Goal: Find contact information: Find contact information

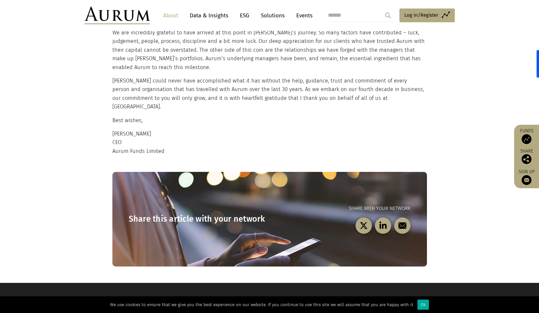
scroll to position [625, 0]
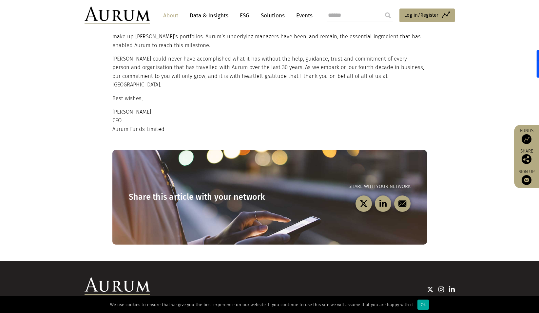
click at [325, 311] on link "Contact" at bounding box center [324, 314] width 16 height 6
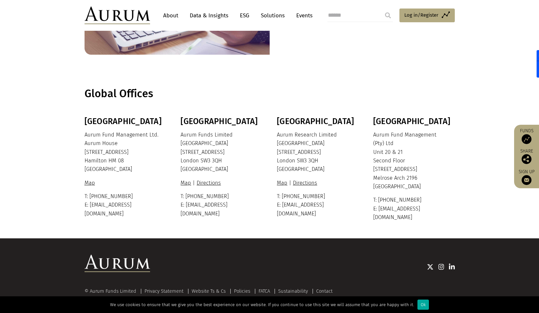
scroll to position [109, 0]
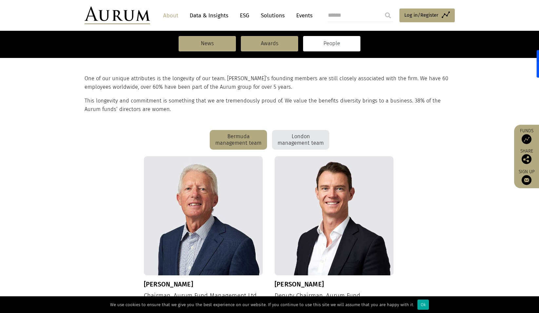
scroll to position [131, 0]
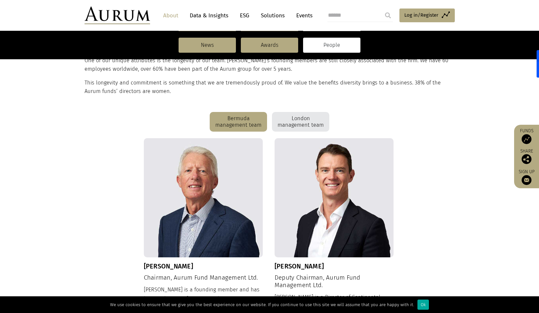
click at [302, 119] on div "London management team" at bounding box center [300, 122] width 57 height 20
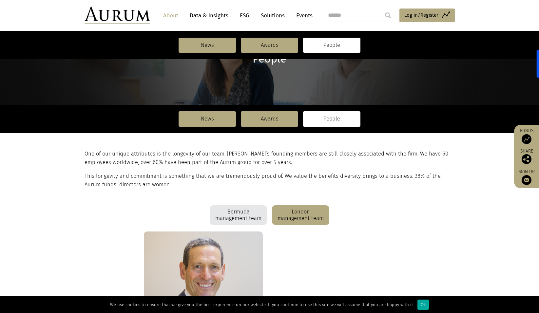
scroll to position [0, 0]
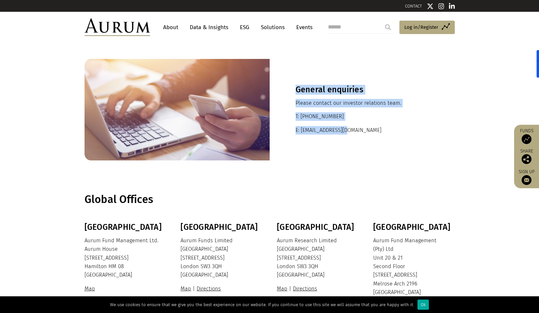
drag, startPoint x: 298, startPoint y: 87, endPoint x: 360, endPoint y: 132, distance: 76.4
click at [360, 132] on div "General enquiries Please contact our investor relations team. T: +44 20 7589 11…" at bounding box center [362, 110] width 185 height 102
drag, startPoint x: 360, startPoint y: 132, endPoint x: 348, endPoint y: 132, distance: 12.1
click at [342, 133] on p "E: ir@aurumfunds.com" at bounding box center [361, 130] width 133 height 9
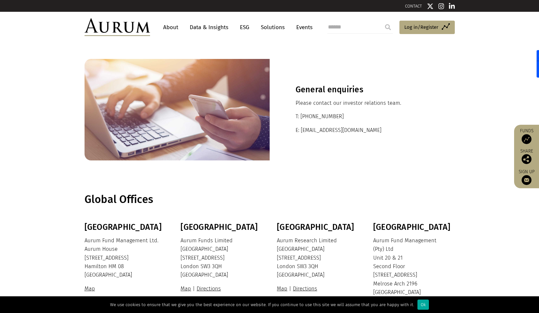
drag, startPoint x: 358, startPoint y: 124, endPoint x: 361, endPoint y: 130, distance: 6.6
click at [359, 125] on div "General enquiries Please contact our investor relations team. T: +44 20 7589 11…" at bounding box center [362, 110] width 185 height 102
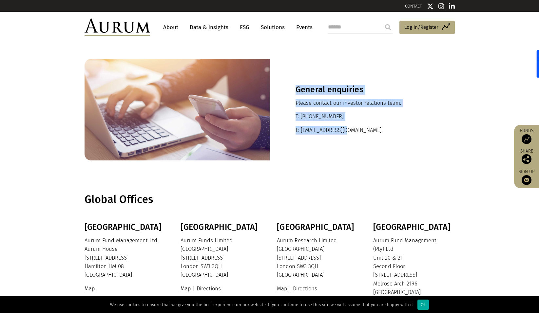
drag, startPoint x: 364, startPoint y: 132, endPoint x: 288, endPoint y: 78, distance: 93.6
click at [288, 78] on div "General enquiries Please contact our investor relations team. T: +44 20 7589 11…" at bounding box center [362, 110] width 185 height 102
drag, startPoint x: 288, startPoint y: 78, endPoint x: 386, endPoint y: 121, distance: 107.2
click at [385, 119] on p "T: +44 20 7589 1130" at bounding box center [361, 116] width 133 height 9
click at [420, 147] on div "General enquiries Please contact our investor relations team. T: +44 20 7589 11…" at bounding box center [362, 110] width 185 height 102
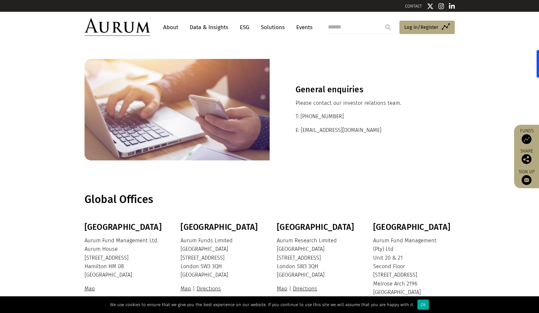
click at [463, 93] on section "General enquiries Please contact our investor relations team. T: +44 20 7589 11…" at bounding box center [269, 110] width 539 height 134
click at [413, 143] on div "General enquiries Please contact our investor relations team. T: +44 20 7589 11…" at bounding box center [362, 110] width 185 height 102
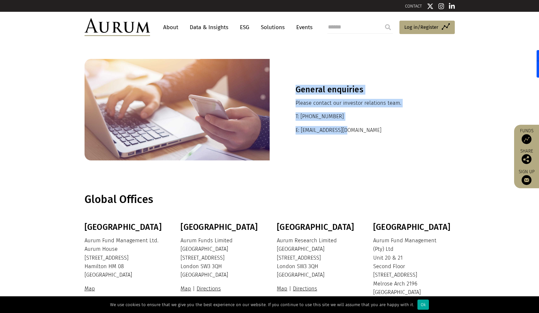
drag, startPoint x: 294, startPoint y: 88, endPoint x: 374, endPoint y: 129, distance: 89.8
click at [374, 129] on div "General enquiries Please contact our investor relations team. T: +44 20 7589 11…" at bounding box center [362, 110] width 185 height 102
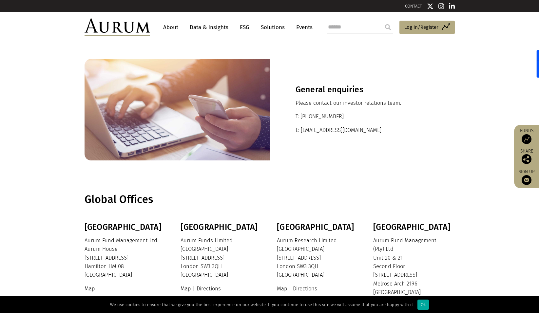
click at [481, 128] on section "General enquiries Please contact our investor relations team. T: +44 20 7589 11…" at bounding box center [269, 110] width 539 height 134
click at [328, 158] on div "General enquiries Please contact our investor relations team. T: +44 20 7589 11…" at bounding box center [362, 110] width 185 height 102
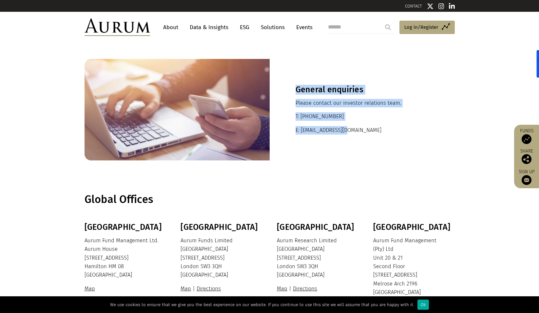
drag, startPoint x: 297, startPoint y: 86, endPoint x: 409, endPoint y: 140, distance: 124.8
click at [409, 140] on div "General enquiries Please contact our investor relations team. T: +44 20 7589 11…" at bounding box center [362, 110] width 185 height 102
drag, startPoint x: 409, startPoint y: 140, endPoint x: 369, endPoint y: 131, distance: 41.6
click at [369, 131] on p "E: ir@aurumfunds.com" at bounding box center [361, 130] width 133 height 9
drag, startPoint x: 360, startPoint y: 131, endPoint x: 292, endPoint y: 83, distance: 83.6
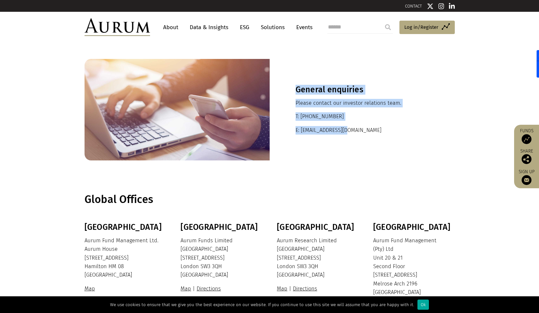
click at [292, 83] on div "General enquiries Please contact our investor relations team. T: +44 20 7589 11…" at bounding box center [362, 110] width 185 height 102
drag, startPoint x: 292, startPoint y: 83, endPoint x: 294, endPoint y: 88, distance: 5.7
click at [293, 89] on div "General enquiries Please contact our investor relations team. T: +44 20 7589 11…" at bounding box center [362, 110] width 185 height 102
drag, startPoint x: 296, startPoint y: 87, endPoint x: 388, endPoint y: 127, distance: 99.9
click at [388, 127] on div "General enquiries Please contact our investor relations team. T: +44 20 7589 11…" at bounding box center [362, 110] width 185 height 102
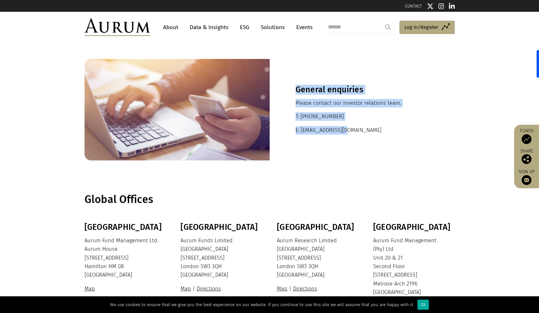
drag, startPoint x: 388, startPoint y: 127, endPoint x: 357, endPoint y: 152, distance: 39.5
click at [357, 152] on div "General enquiries Please contact our investor relations team. T: +44 20 7589 11…" at bounding box center [362, 110] width 185 height 102
drag, startPoint x: 354, startPoint y: 131, endPoint x: 286, endPoint y: 89, distance: 80.3
click at [286, 89] on div "General enquiries Please contact our investor relations team. T: +44 20 7589 11…" at bounding box center [362, 110] width 185 height 102
drag, startPoint x: 286, startPoint y: 89, endPoint x: 289, endPoint y: 87, distance: 3.5
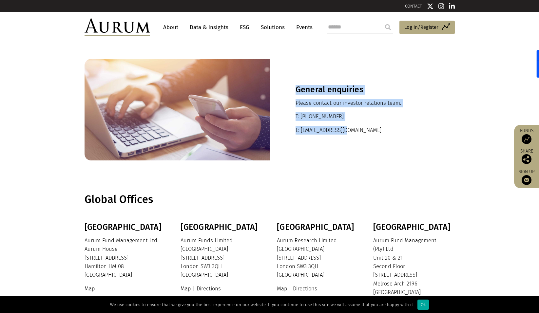
click at [289, 87] on div "General enquiries Please contact our investor relations team. T: +44 20 7589 11…" at bounding box center [362, 110] width 185 height 102
drag, startPoint x: 290, startPoint y: 87, endPoint x: 370, endPoint y: 129, distance: 90.7
click at [370, 129] on div "General enquiries Please contact our investor relations team. T: +44 20 7589 11…" at bounding box center [362, 110] width 185 height 102
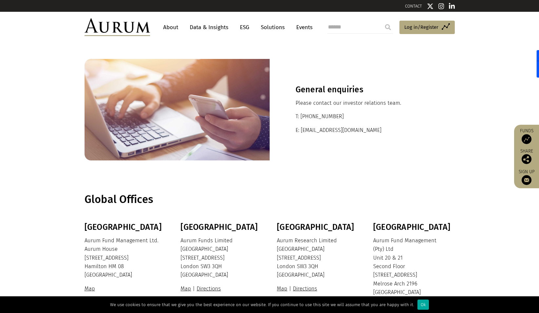
click at [342, 183] on section "Global Offices" at bounding box center [269, 200] width 539 height 46
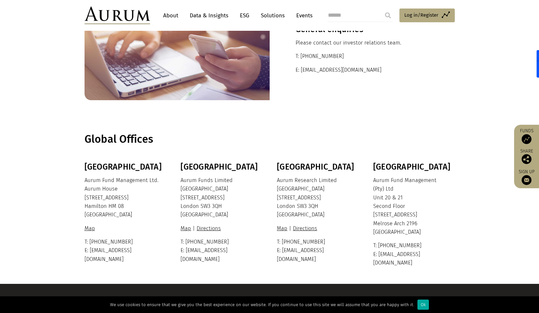
scroll to position [76, 0]
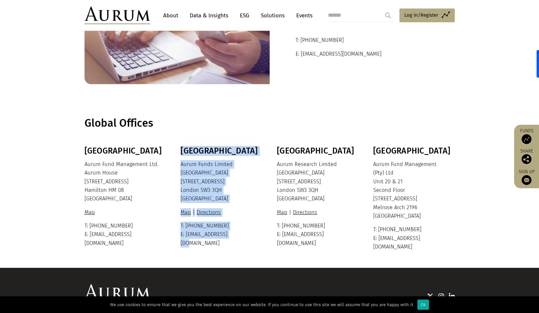
drag, startPoint x: 245, startPoint y: 237, endPoint x: 181, endPoint y: 155, distance: 103.9
click at [181, 155] on div "London Aurum Funds Limited Ixworth House 37 Ixworth Place London SW3 3QH United…" at bounding box center [220, 197] width 80 height 102
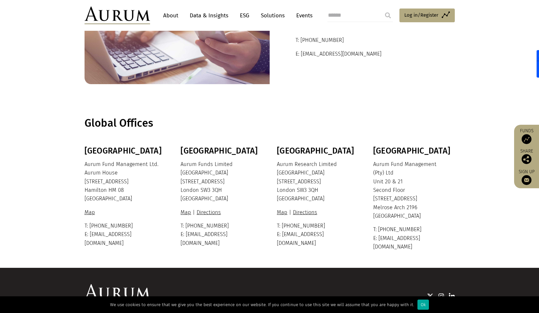
click at [318, 117] on h1 "Global Offices" at bounding box center [269, 123] width 369 height 13
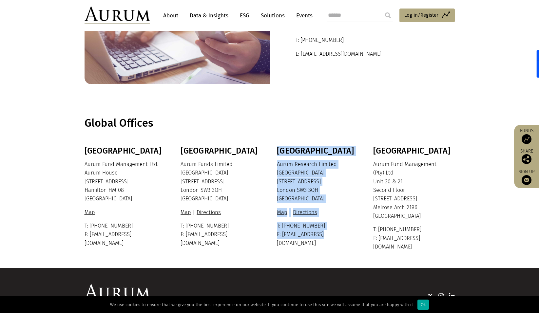
drag, startPoint x: 273, startPoint y: 149, endPoint x: 332, endPoint y: 235, distance: 104.3
click at [332, 235] on div "Bermuda Aurum Fund Management Ltd. Aurum House 35 Richmond Road Hamilton HM 08 …" at bounding box center [269, 198] width 383 height 105
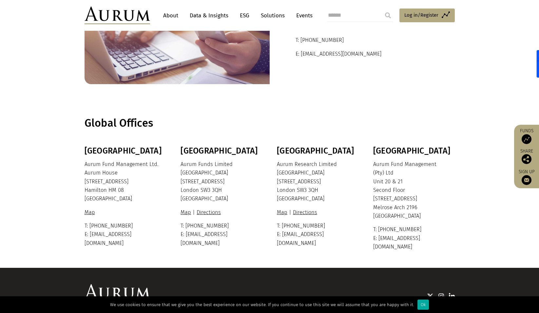
drag, startPoint x: 332, startPoint y: 235, endPoint x: 340, endPoint y: 107, distance: 128.6
click at [340, 107] on section "Global Offices" at bounding box center [269, 124] width 539 height 46
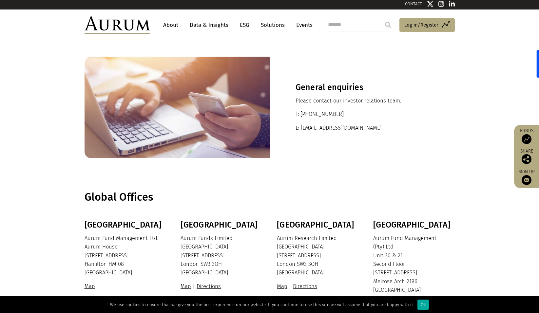
scroll to position [0, 0]
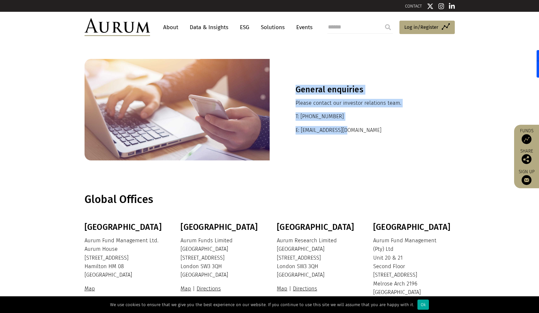
drag, startPoint x: 295, startPoint y: 90, endPoint x: 367, endPoint y: 128, distance: 81.3
click at [367, 128] on div "General enquiries Please contact our investor relations team. T: +44 20 7589 11…" at bounding box center [362, 110] width 185 height 102
click at [369, 130] on p "E: ir@aurumfunds.com" at bounding box center [361, 130] width 133 height 9
drag, startPoint x: 298, startPoint y: 89, endPoint x: 386, endPoint y: 125, distance: 95.5
click at [386, 125] on div "General enquiries Please contact our investor relations team. T: +44 20 7589 11…" at bounding box center [362, 110] width 185 height 102
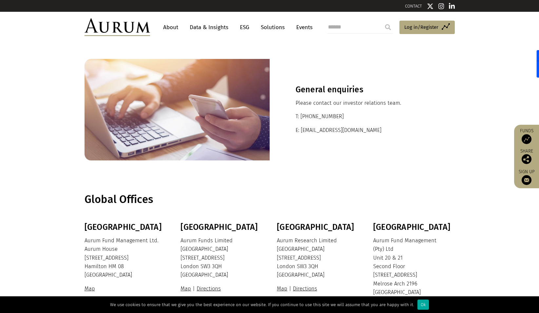
drag, startPoint x: 386, startPoint y: 125, endPoint x: 321, endPoint y: 162, distance: 75.2
click at [317, 165] on section "General enquiries Please contact our investor relations team. T: +44 20 7589 11…" at bounding box center [269, 110] width 539 height 134
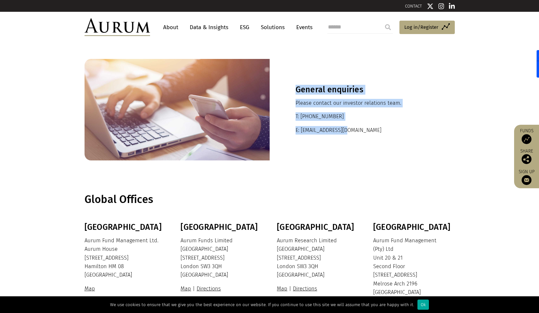
drag, startPoint x: 310, startPoint y: 92, endPoint x: 380, endPoint y: 137, distance: 83.5
click at [380, 137] on div "General enquiries Please contact our investor relations team. T: +44 20 7589 11…" at bounding box center [362, 110] width 185 height 102
drag, startPoint x: 380, startPoint y: 137, endPoint x: 350, endPoint y: 141, distance: 31.0
click at [350, 141] on div "General enquiries Please contact our investor relations team. T: +44 20 7589 11…" at bounding box center [362, 110] width 185 height 102
click at [364, 144] on div "General enquiries Please contact our investor relations team. T: +44 20 7589 11…" at bounding box center [362, 110] width 185 height 102
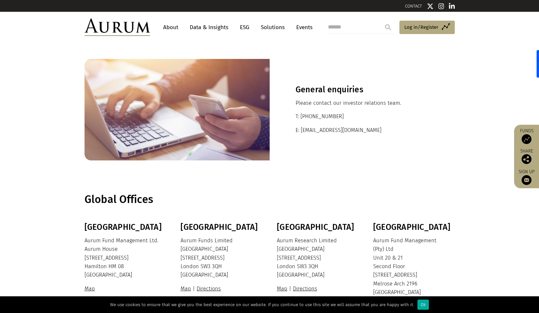
click at [451, 7] on img at bounding box center [452, 6] width 6 height 7
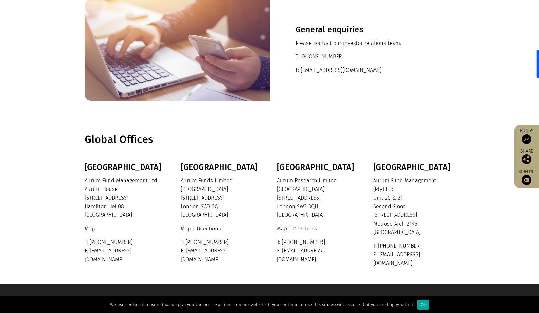
scroll to position [109, 0]
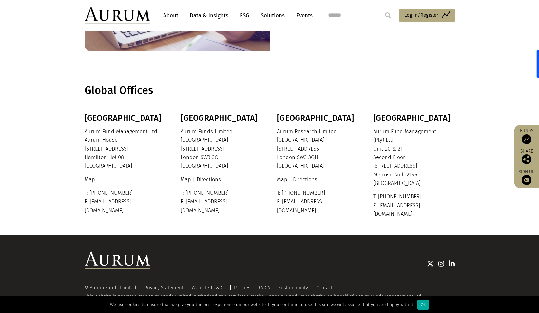
click at [417, 305] on div "Ok" at bounding box center [422, 305] width 11 height 10
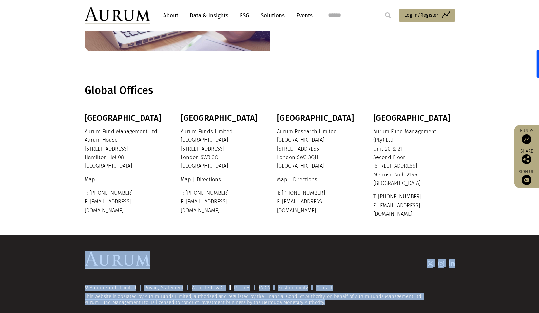
drag, startPoint x: 324, startPoint y: 293, endPoint x: 75, endPoint y: 244, distance: 254.1
click at [75, 244] on div "© Aurum Funds Limited Privacy Statement Website Ts & Cs Policies FATCA Sustaina…" at bounding box center [269, 278] width 539 height 87
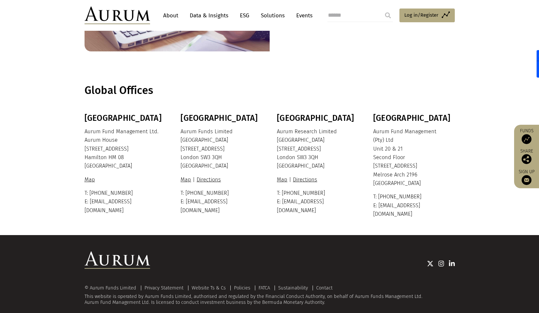
drag, startPoint x: 75, startPoint y: 244, endPoint x: 56, endPoint y: 153, distance: 93.1
click at [49, 161] on section "Bermuda Aurum Fund Management Ltd. Aurum House 35 Richmond Road Hamilton HM 08 …" at bounding box center [269, 174] width 539 height 122
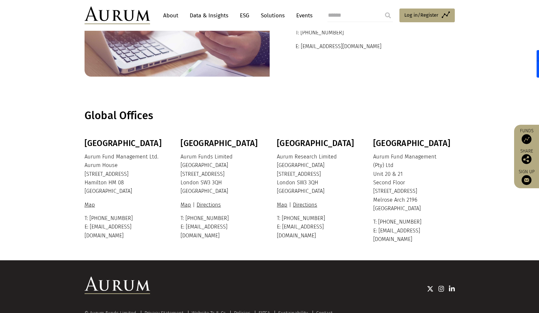
scroll to position [0, 0]
